Goal: Task Accomplishment & Management: Complete application form

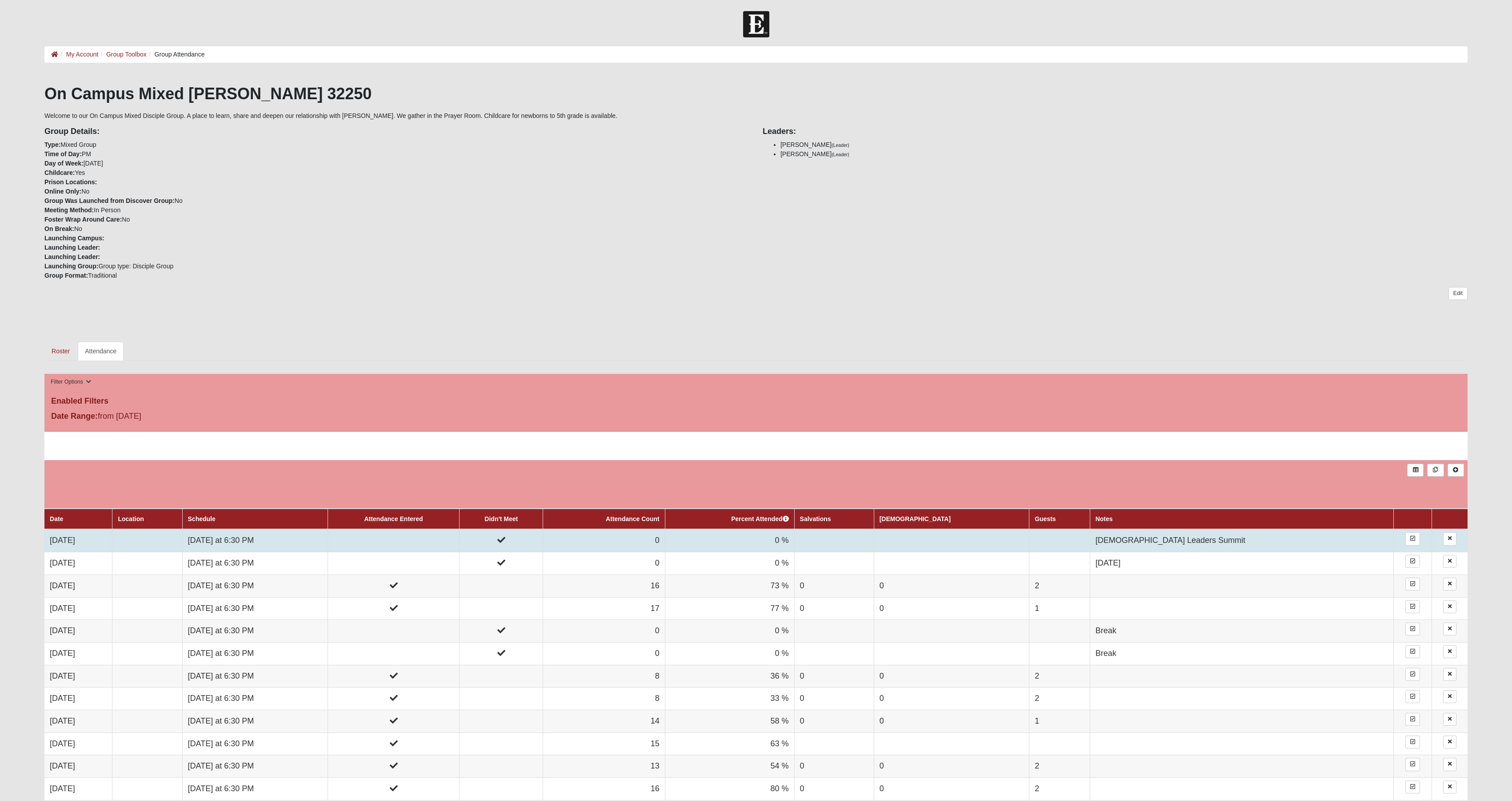
click at [543, 541] on td at bounding box center [501, 540] width 83 height 23
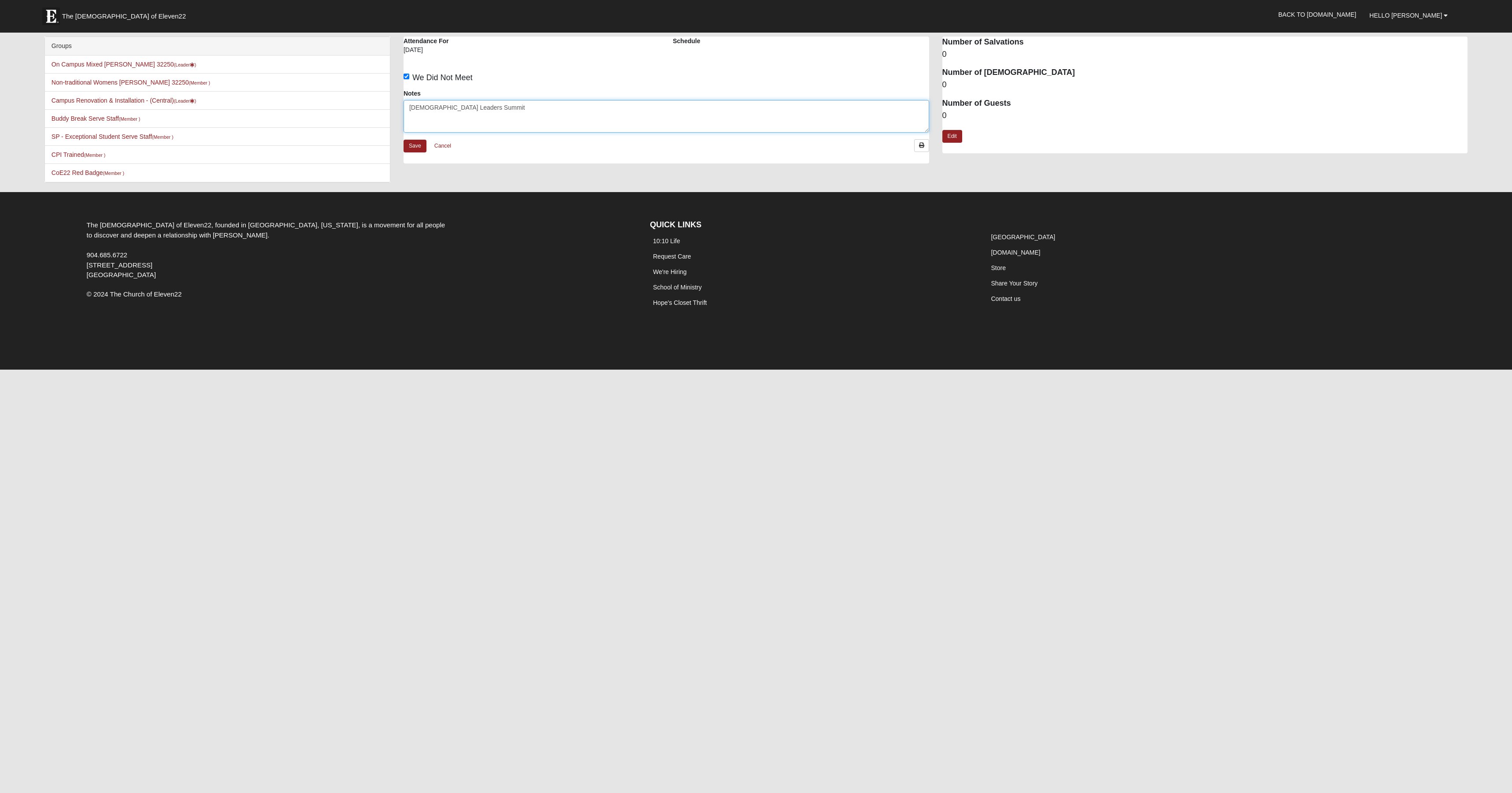
click at [474, 111] on textarea "[DEMOGRAPHIC_DATA] Leaders Summit" at bounding box center [666, 116] width 526 height 32
click at [406, 80] on label "We Did Not Meet" at bounding box center [438, 78] width 69 height 12
click at [406, 80] on input "We Did Not Meet" at bounding box center [406, 77] width 6 height 6
checkbox input "false"
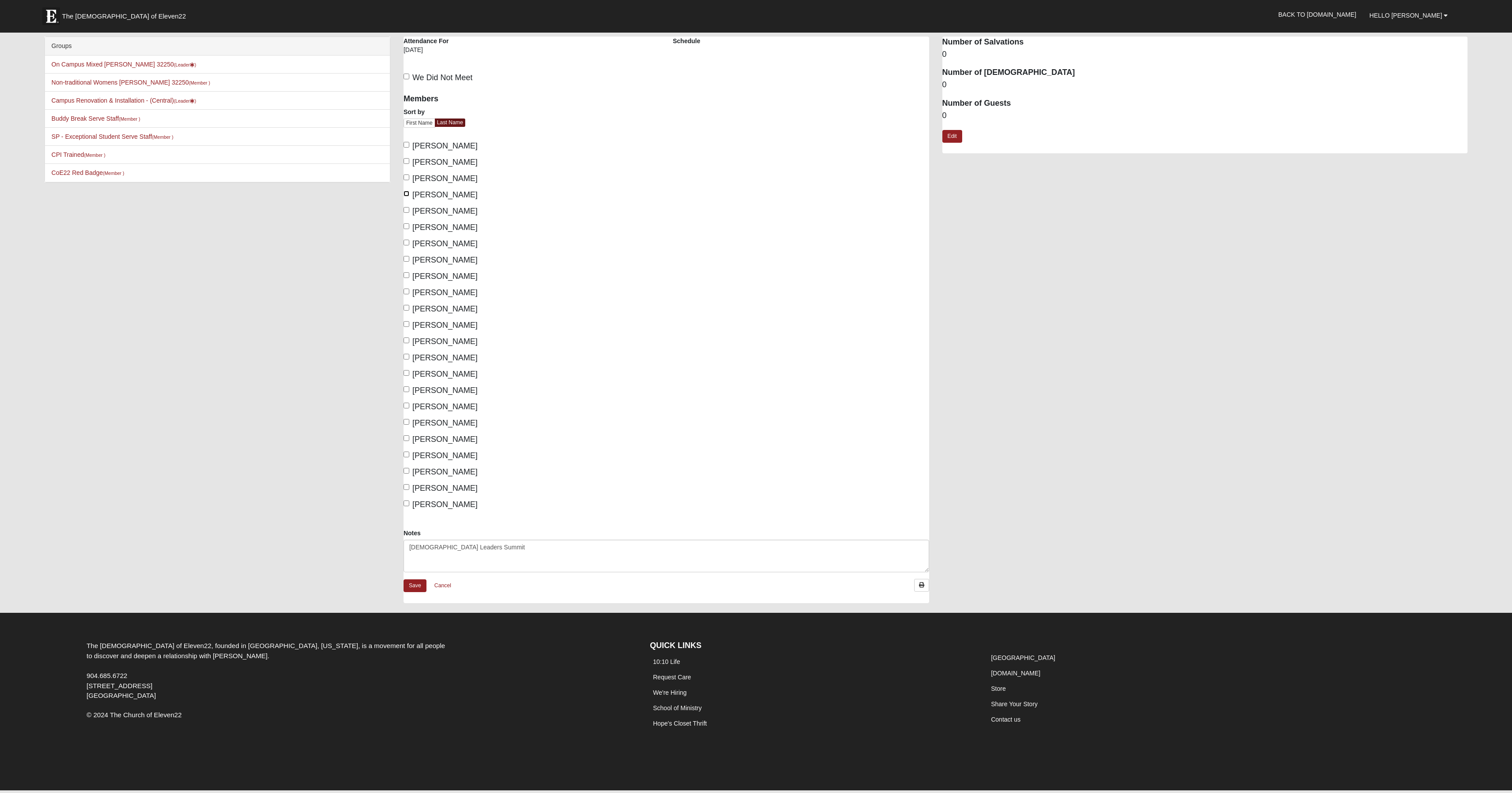
click at [405, 194] on input "Calhoun, Barry" at bounding box center [406, 194] width 6 height 6
checkbox input "true"
click at [405, 175] on input "Calhoun, Alisha" at bounding box center [406, 177] width 6 height 6
checkbox input "true"
click at [406, 242] on input "Connell, Jenny" at bounding box center [406, 243] width 6 height 6
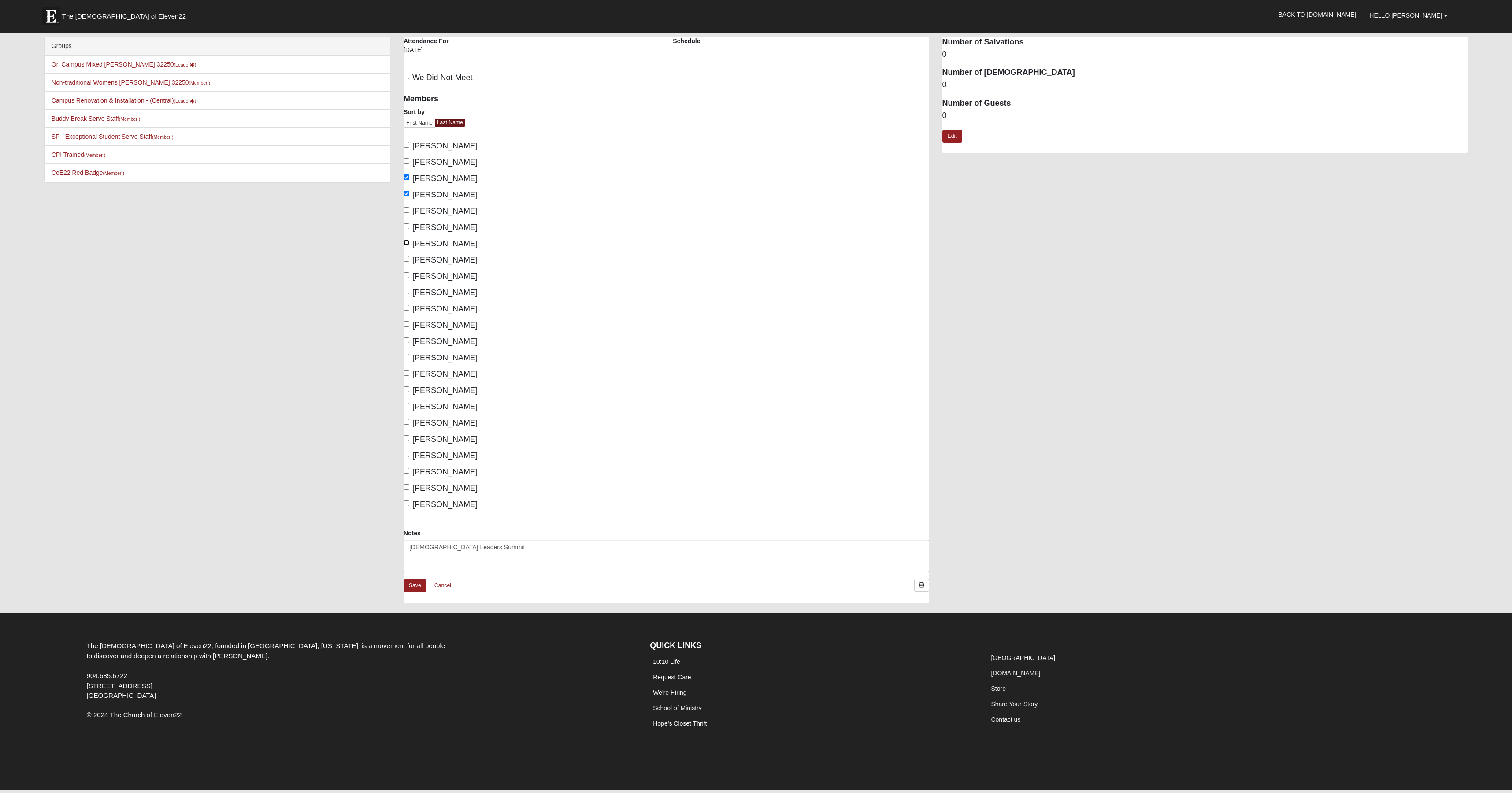
checkbox input "true"
click at [408, 266] on label "Connell, Russell" at bounding box center [440, 260] width 74 height 12
click at [408, 262] on input "Connell, Russell" at bounding box center [406, 259] width 6 height 6
checkbox input "true"
click at [404, 389] on input "Marrs, Matthew" at bounding box center [406, 389] width 6 height 6
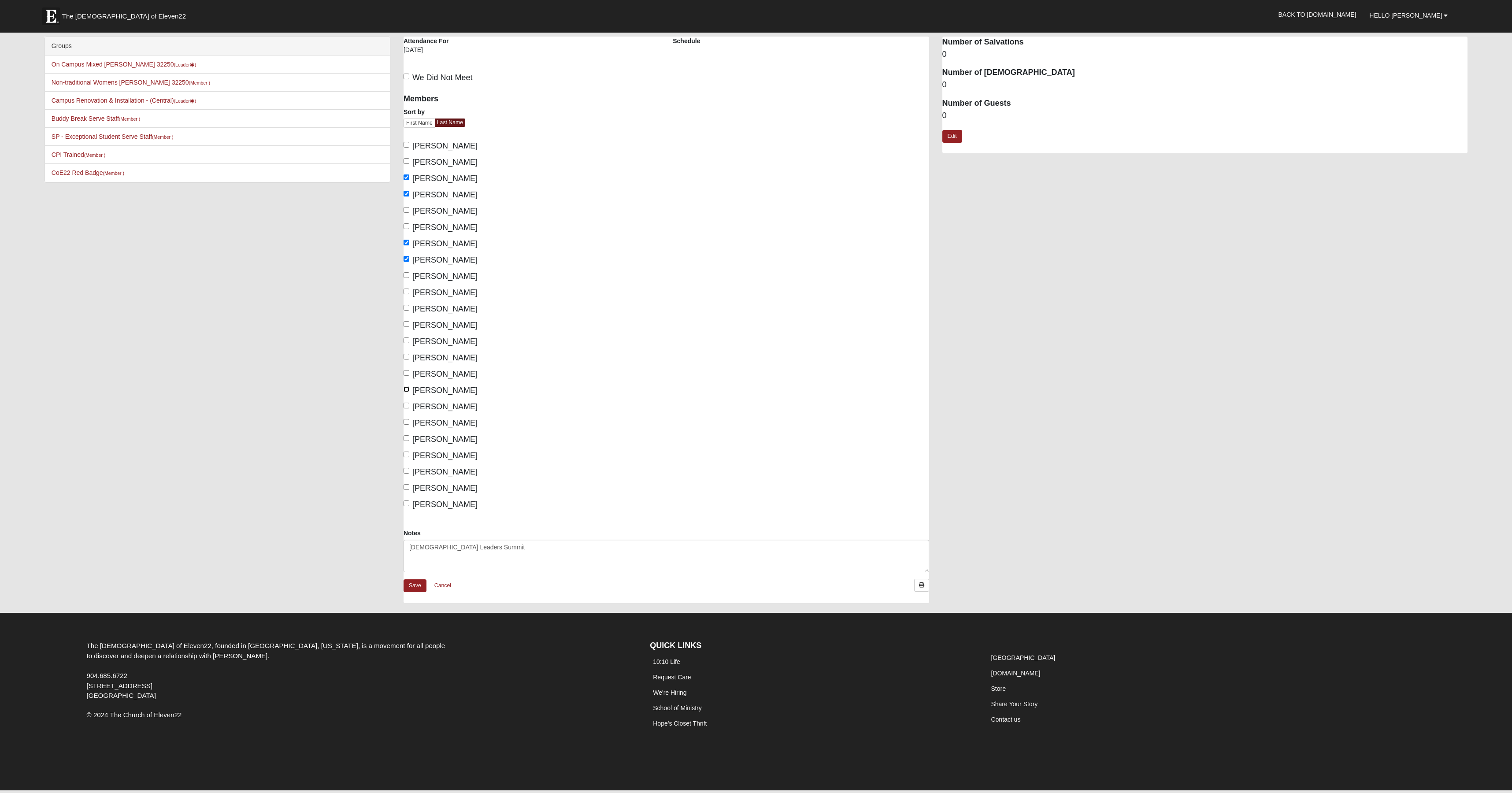
checkbox input "true"
click at [406, 405] on input "Marrs, Paige" at bounding box center [406, 405] width 6 height 6
checkbox input "true"
click at [401, 457] on div "Members Sort by First Name Last Name Bridges, Juana Bridges, Robert Calhoun, Al…" at bounding box center [532, 308] width 270 height 440
click at [408, 456] on input "Smith, Bobby" at bounding box center [406, 454] width 6 height 6
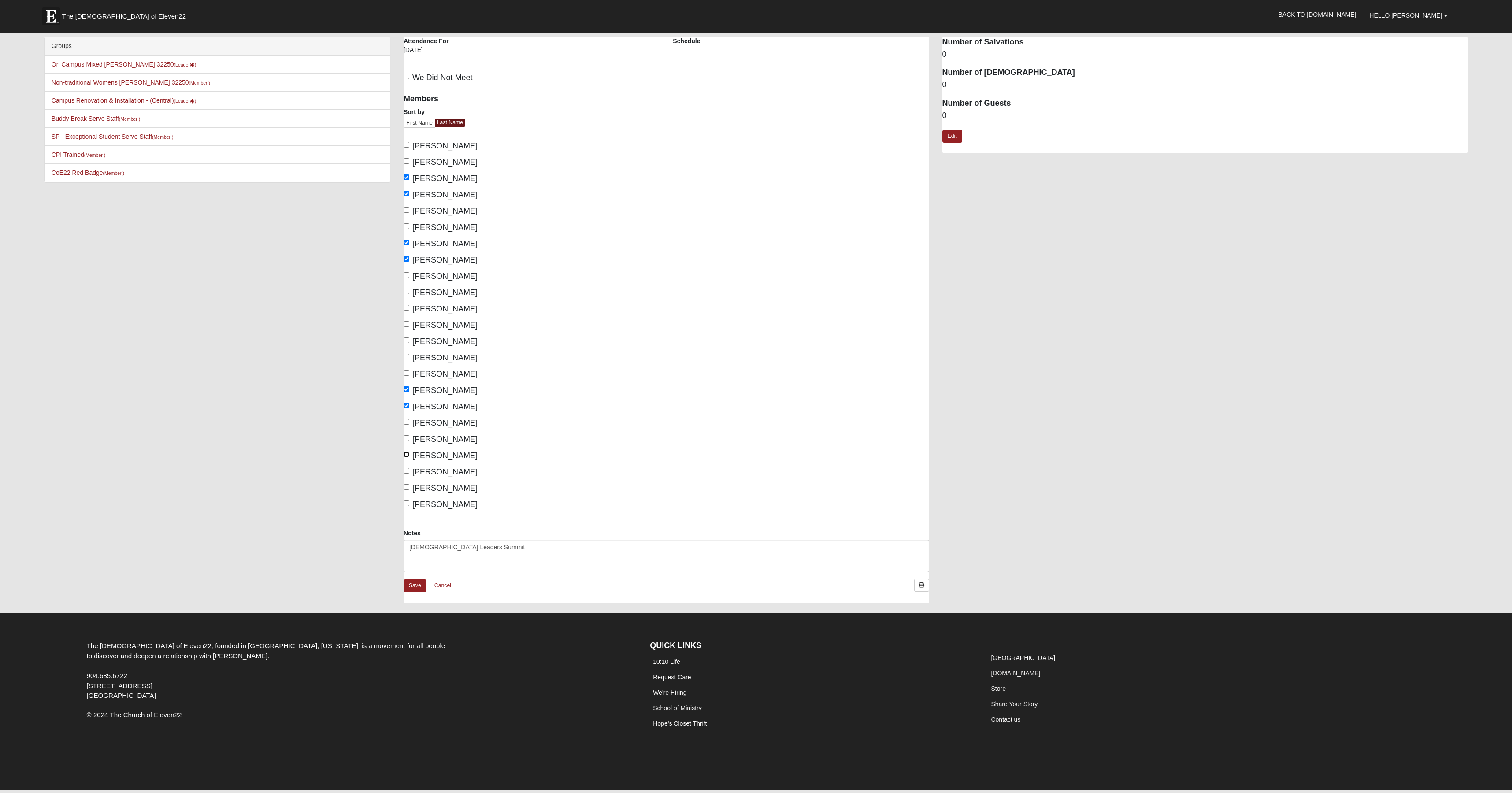
checkbox input "true"
click at [407, 468] on input "Smith, Liz" at bounding box center [406, 470] width 6 height 6
checkbox input "true"
click at [417, 591] on link "Save" at bounding box center [415, 584] width 23 height 12
